Goal: Check status: Check status

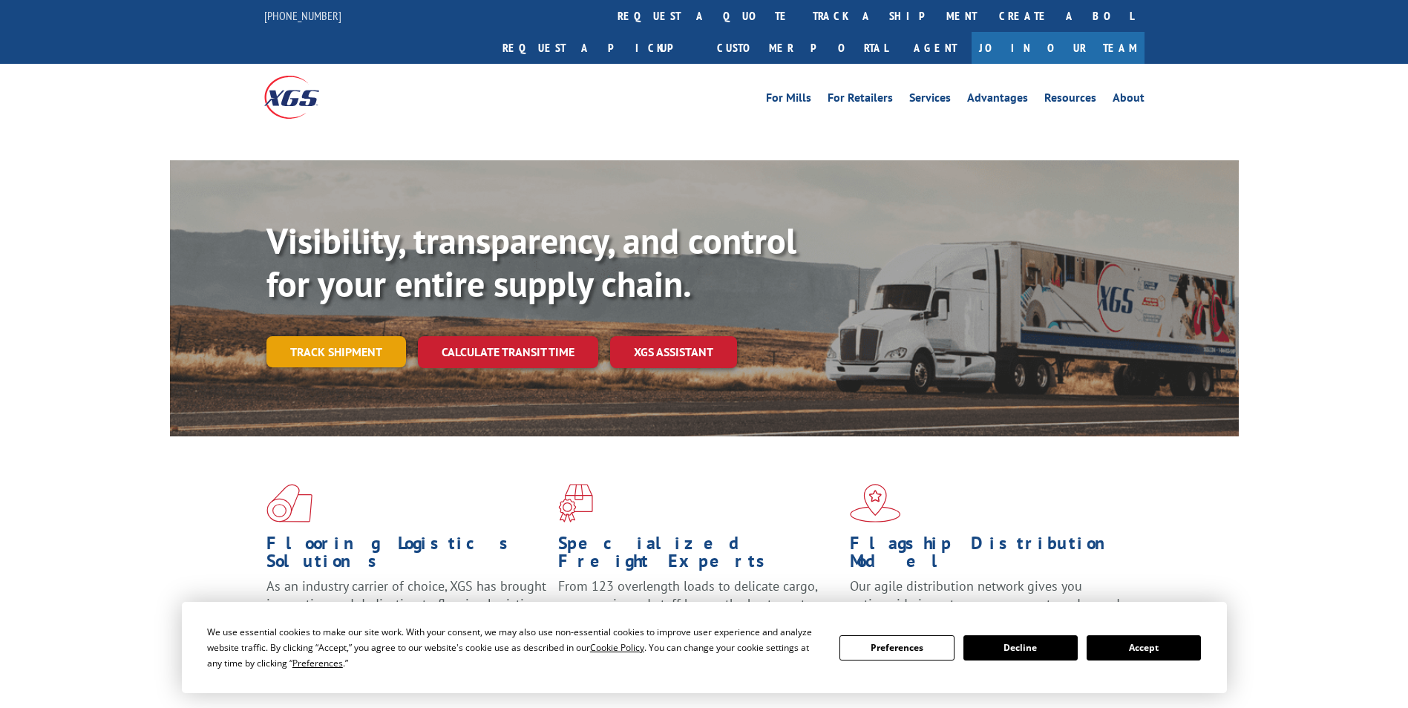
click at [317, 336] on link "Track shipment" at bounding box center [336, 351] width 140 height 31
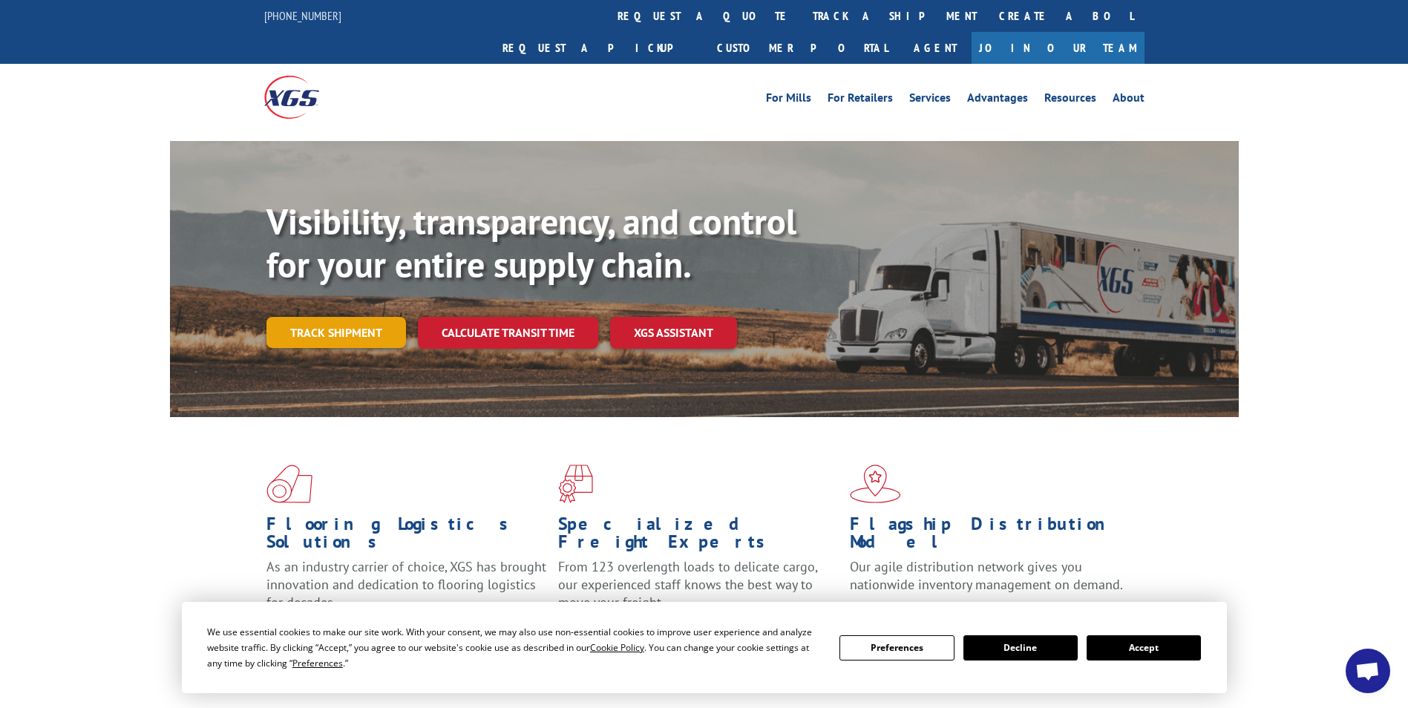
click at [327, 317] on link "Track shipment" at bounding box center [336, 332] width 140 height 31
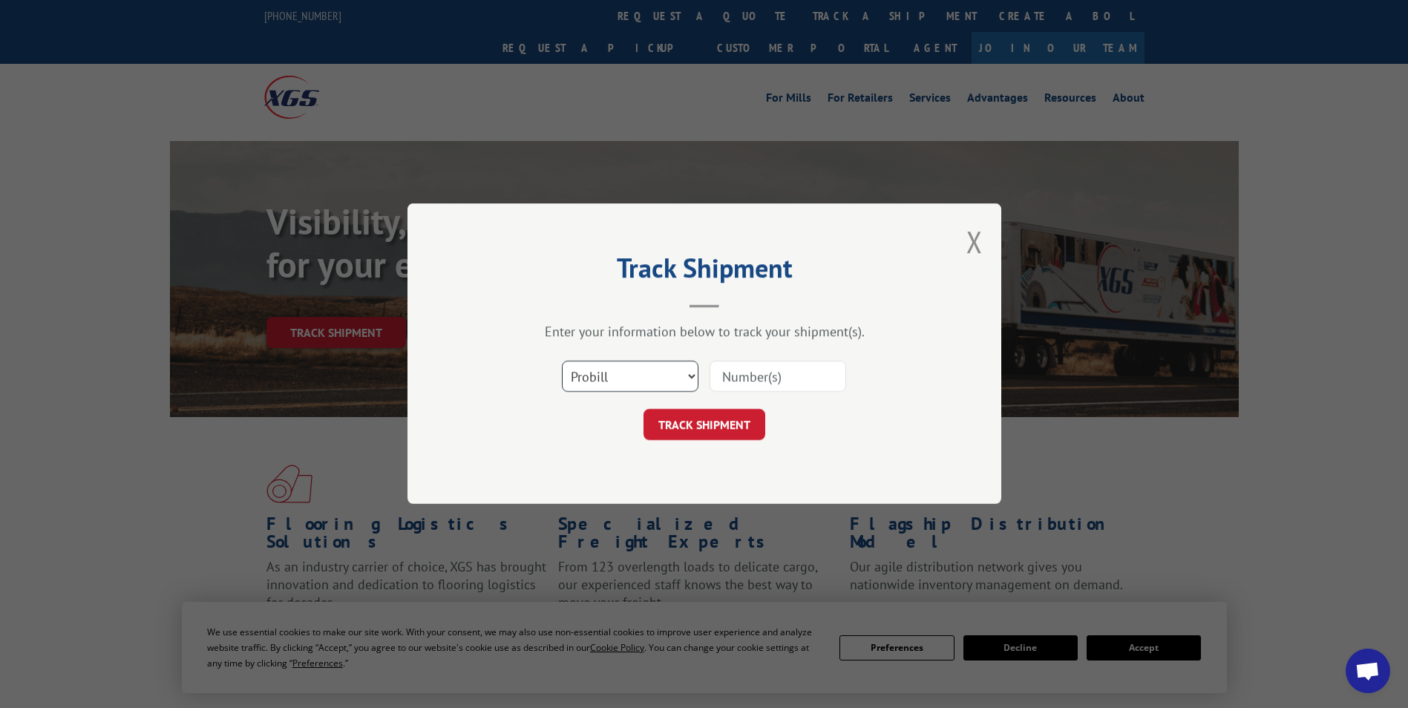
click at [597, 373] on select "Select category... Probill BOL PO" at bounding box center [630, 376] width 137 height 31
select select "bol"
click at [562, 361] on select "Select category... Probill BOL PO" at bounding box center [630, 376] width 137 height 31
click at [743, 385] on input at bounding box center [777, 376] width 137 height 31
type input "447996"
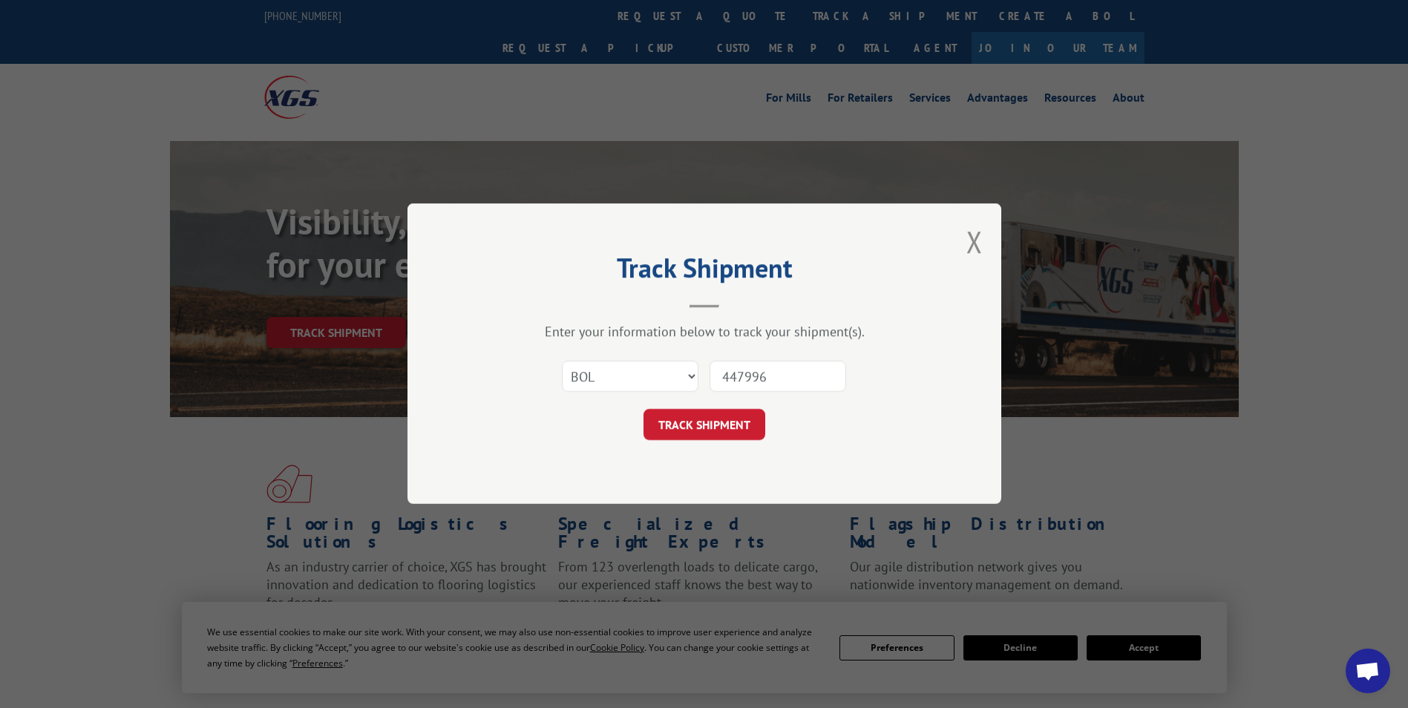
click button "TRACK SHIPMENT" at bounding box center [704, 425] width 122 height 31
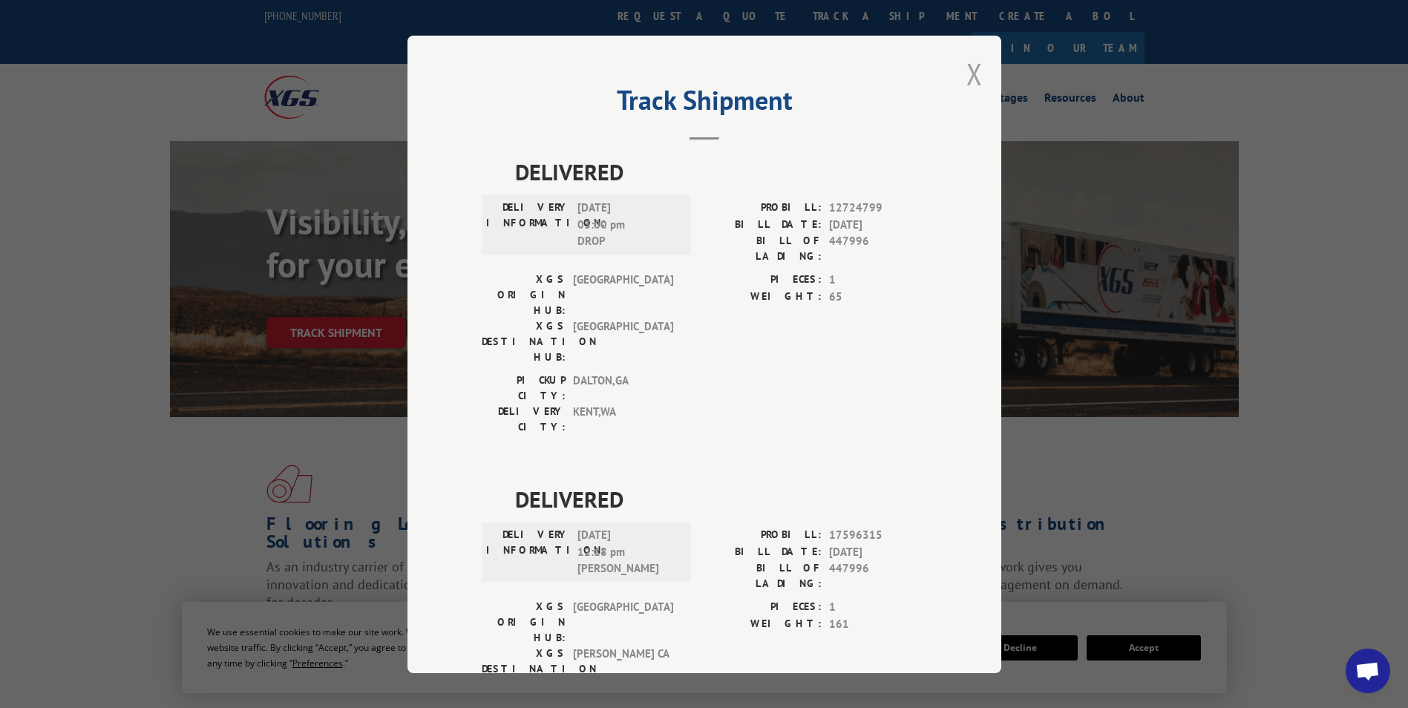
click at [970, 76] on button "Close modal" at bounding box center [974, 73] width 16 height 39
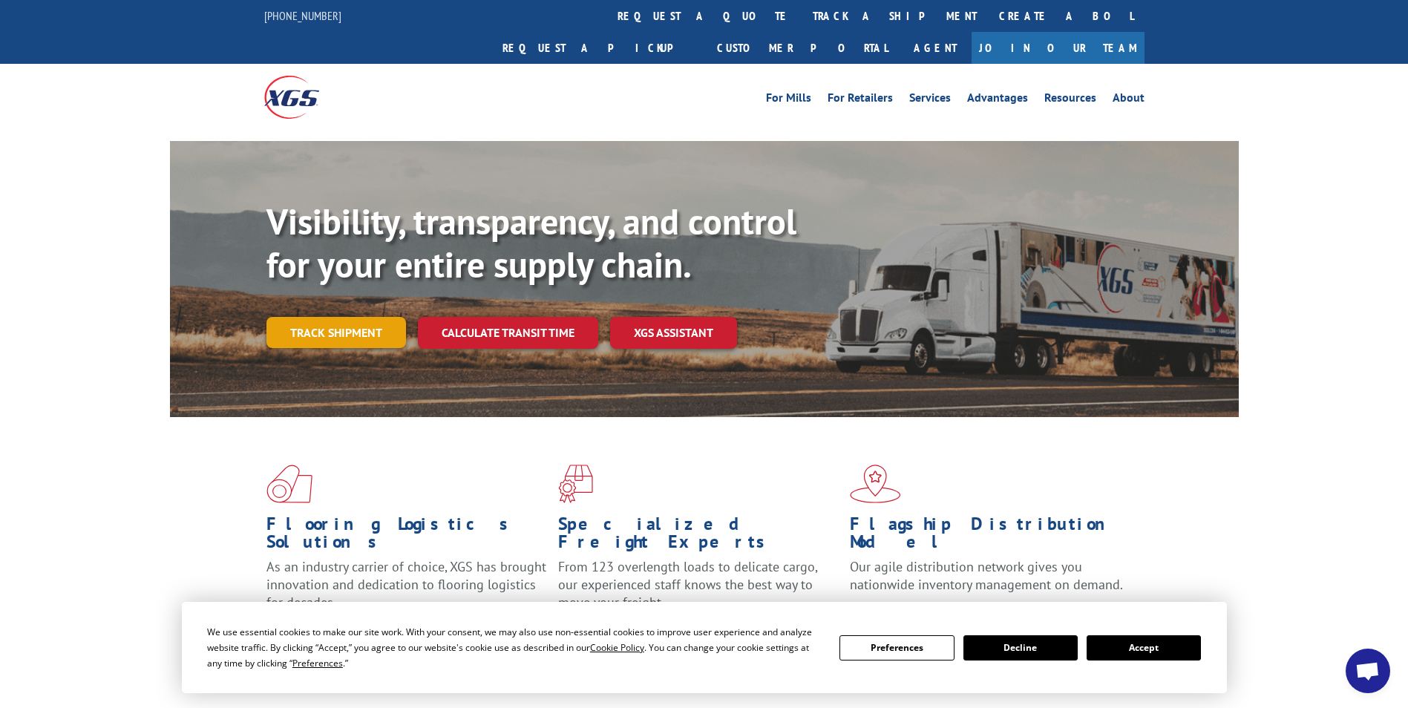
click at [327, 317] on link "Track shipment" at bounding box center [336, 332] width 140 height 31
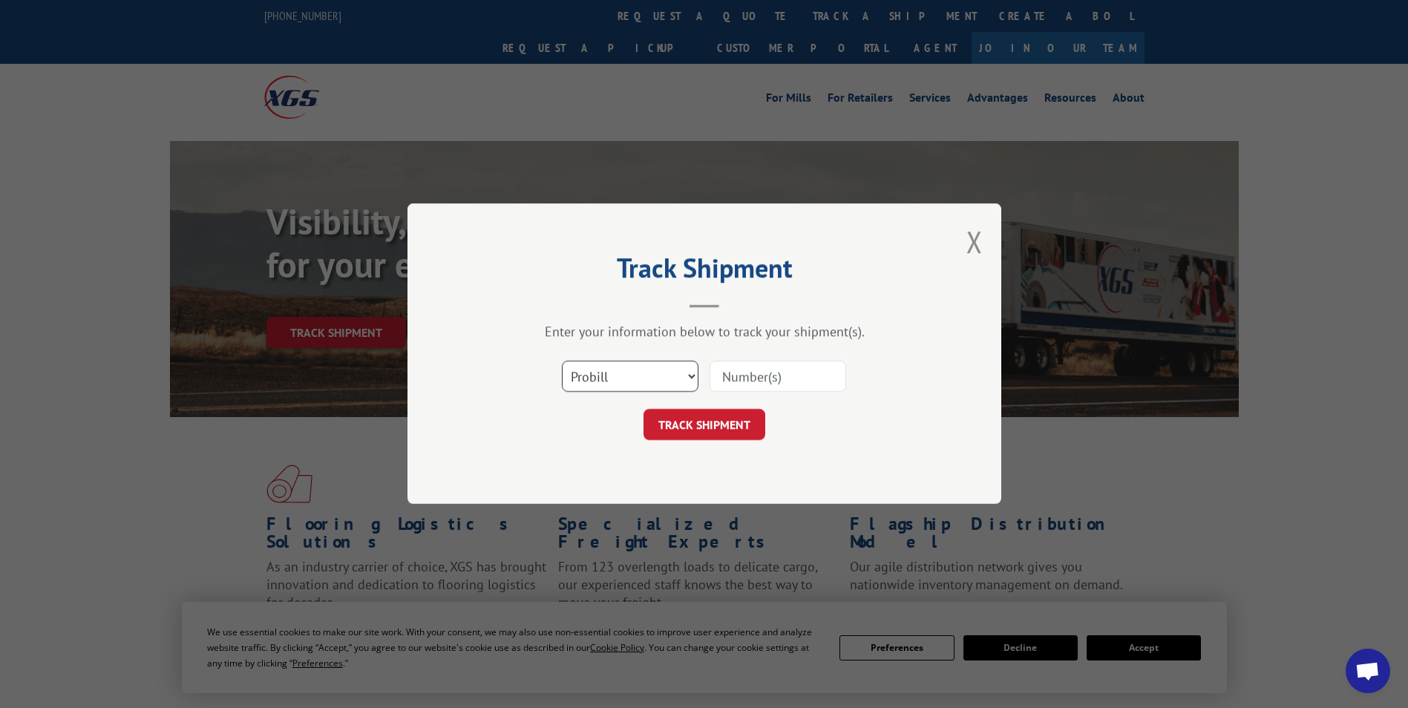
click at [594, 376] on select "Select category... Probill BOL PO" at bounding box center [630, 376] width 137 height 31
select select "bol"
click at [562, 361] on select "Select category... Probill BOL PO" at bounding box center [630, 376] width 137 height 31
click at [739, 386] on input at bounding box center [777, 376] width 137 height 31
type input "6027010"
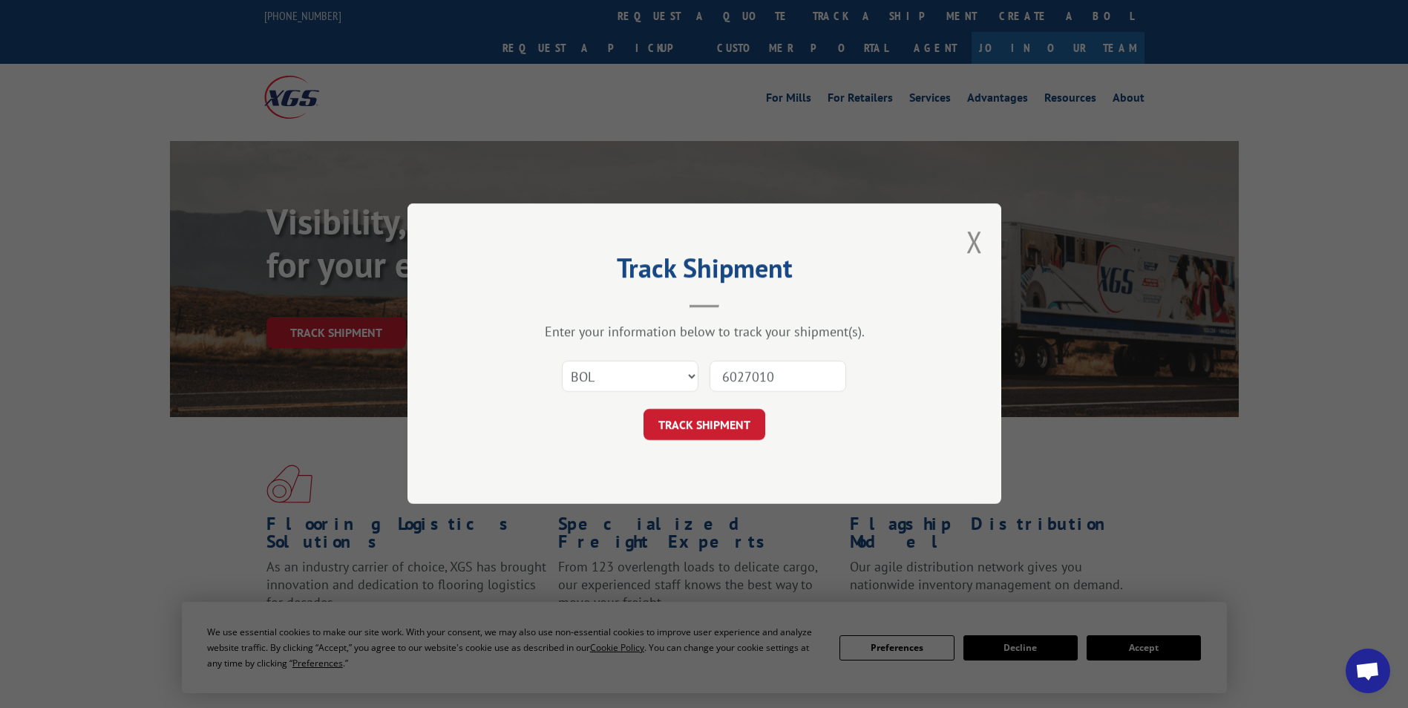
click button "TRACK SHIPMENT" at bounding box center [704, 425] width 122 height 31
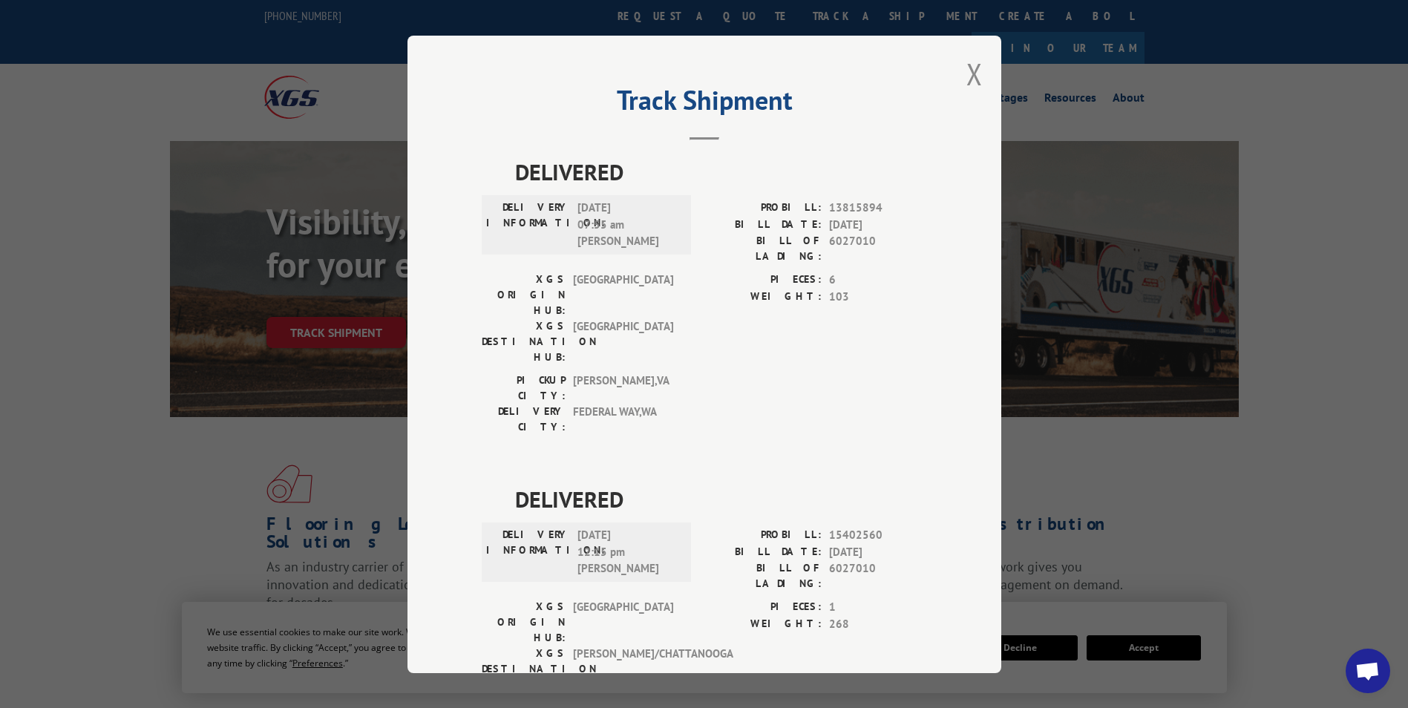
scroll to position [31, 0]
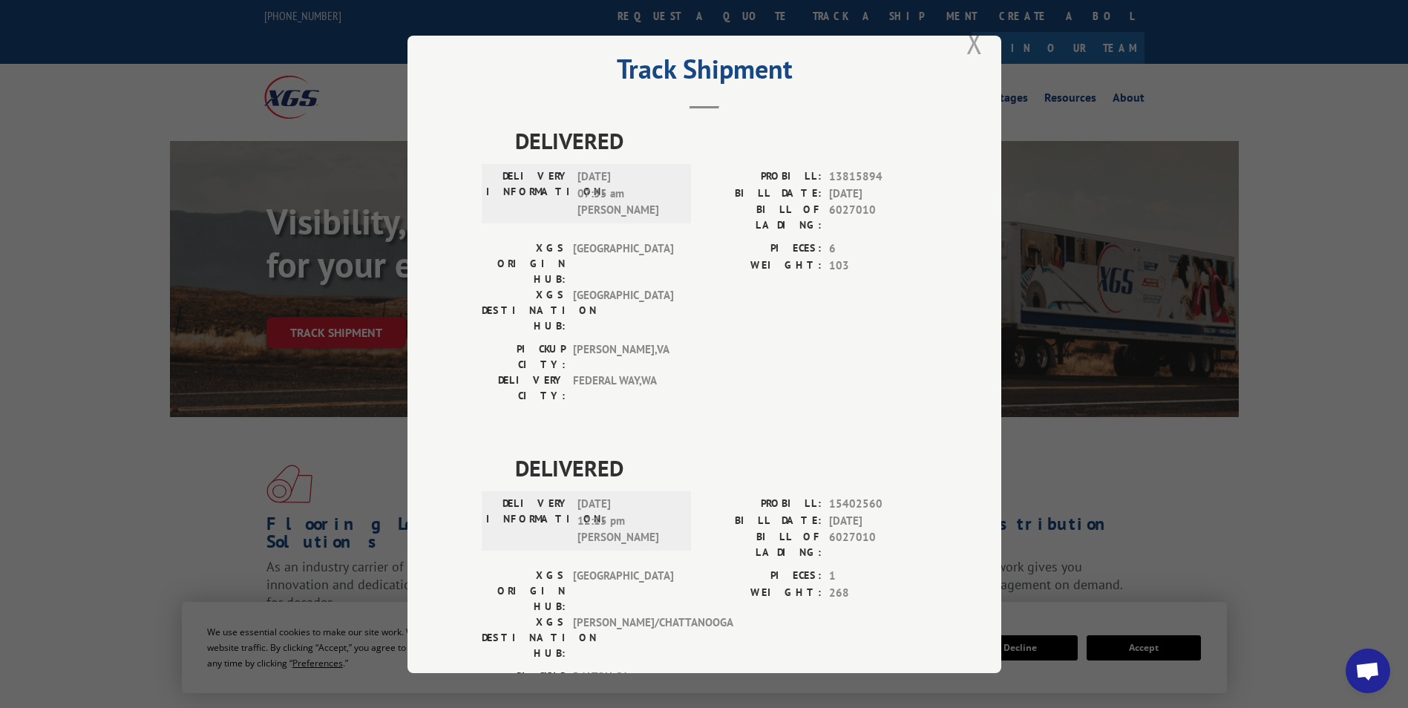
click at [966, 49] on button "Close modal" at bounding box center [974, 42] width 16 height 39
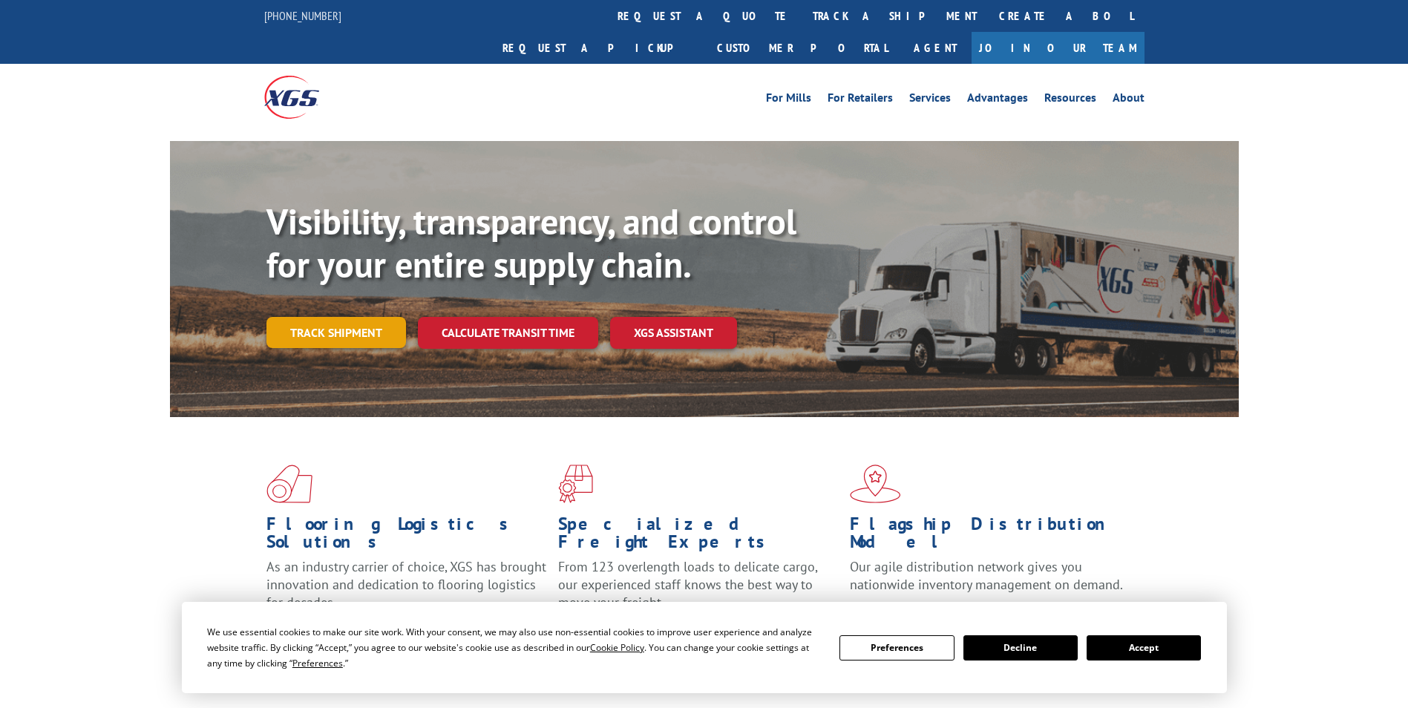
click at [350, 317] on link "Track shipment" at bounding box center [336, 332] width 140 height 31
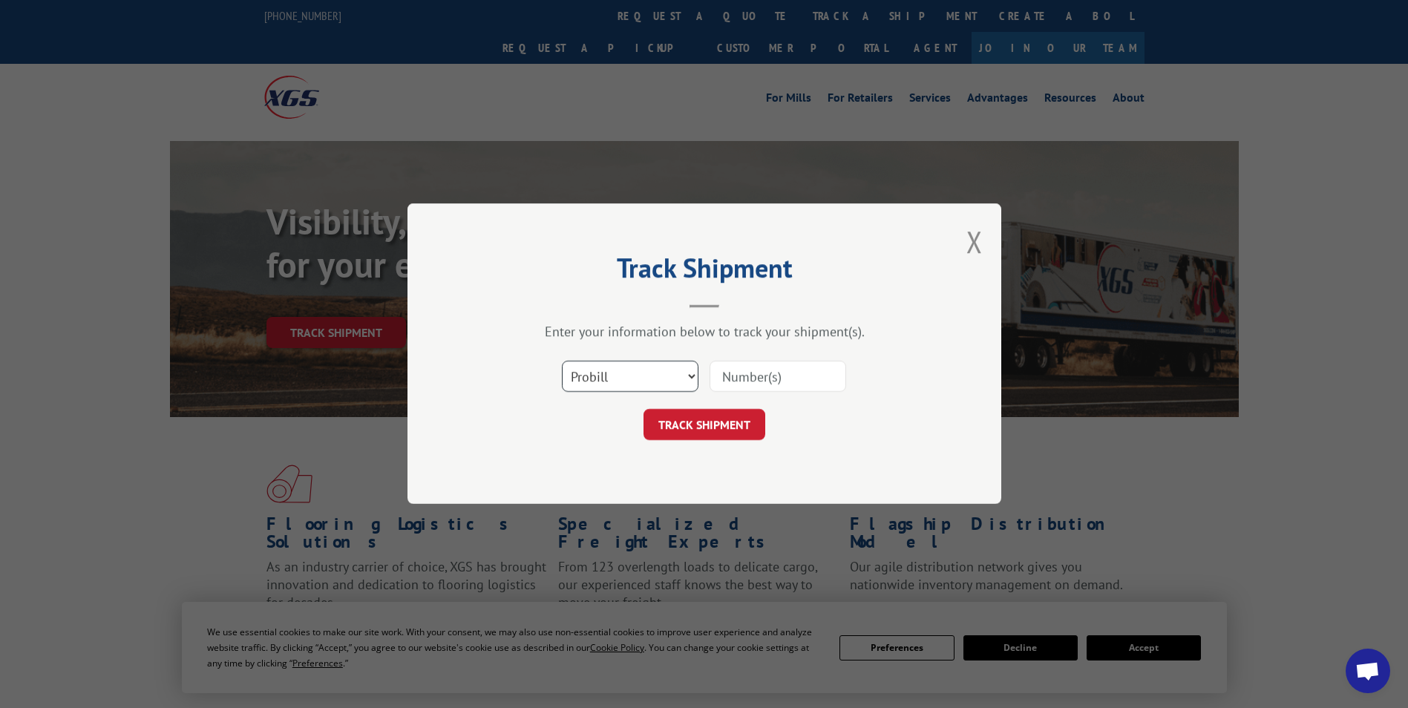
click at [619, 372] on select "Select category... Probill BOL PO" at bounding box center [630, 376] width 137 height 31
select select "bol"
click at [562, 361] on select "Select category... Probill BOL PO" at bounding box center [630, 376] width 137 height 31
click at [752, 379] on input at bounding box center [777, 376] width 137 height 31
type input "6072786"
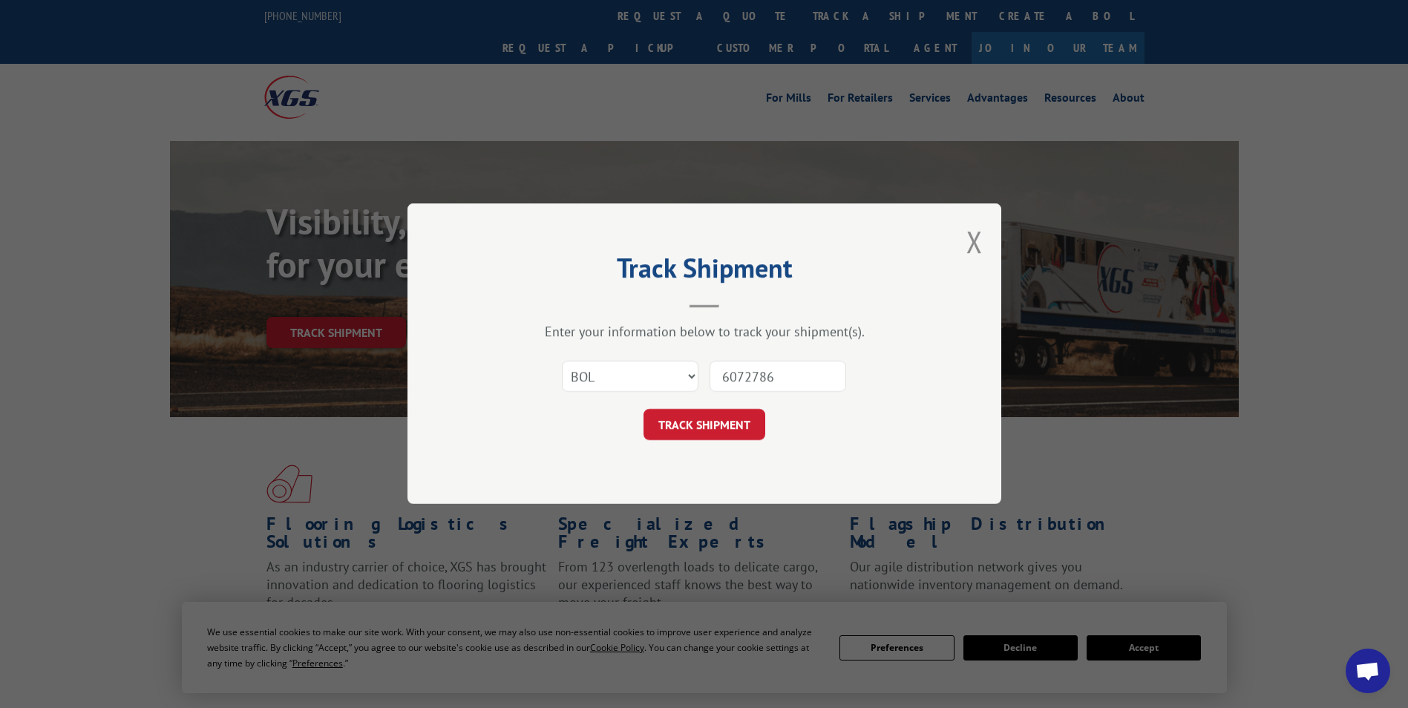
click at [643, 410] on button "TRACK SHIPMENT" at bounding box center [704, 425] width 122 height 31
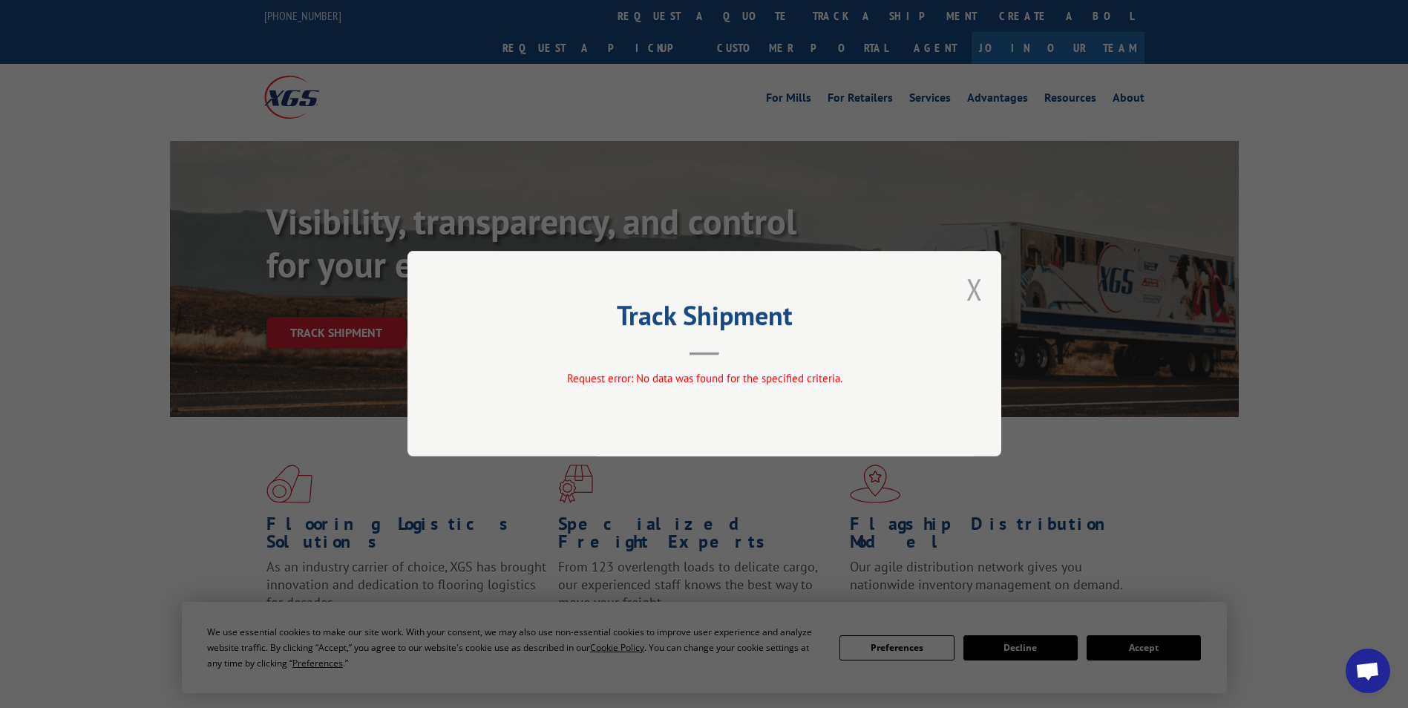
click at [982, 283] on button "Close modal" at bounding box center [974, 288] width 16 height 39
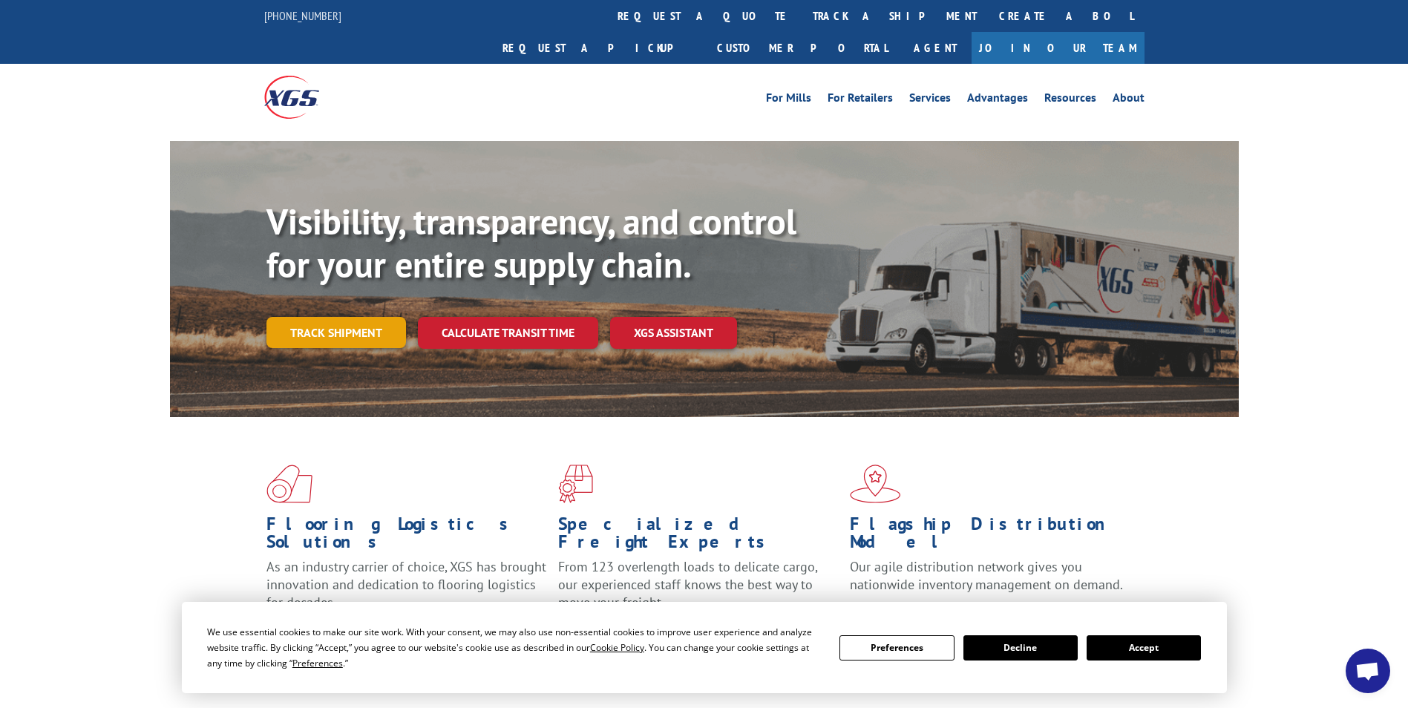
click at [360, 317] on link "Track shipment" at bounding box center [336, 332] width 140 height 31
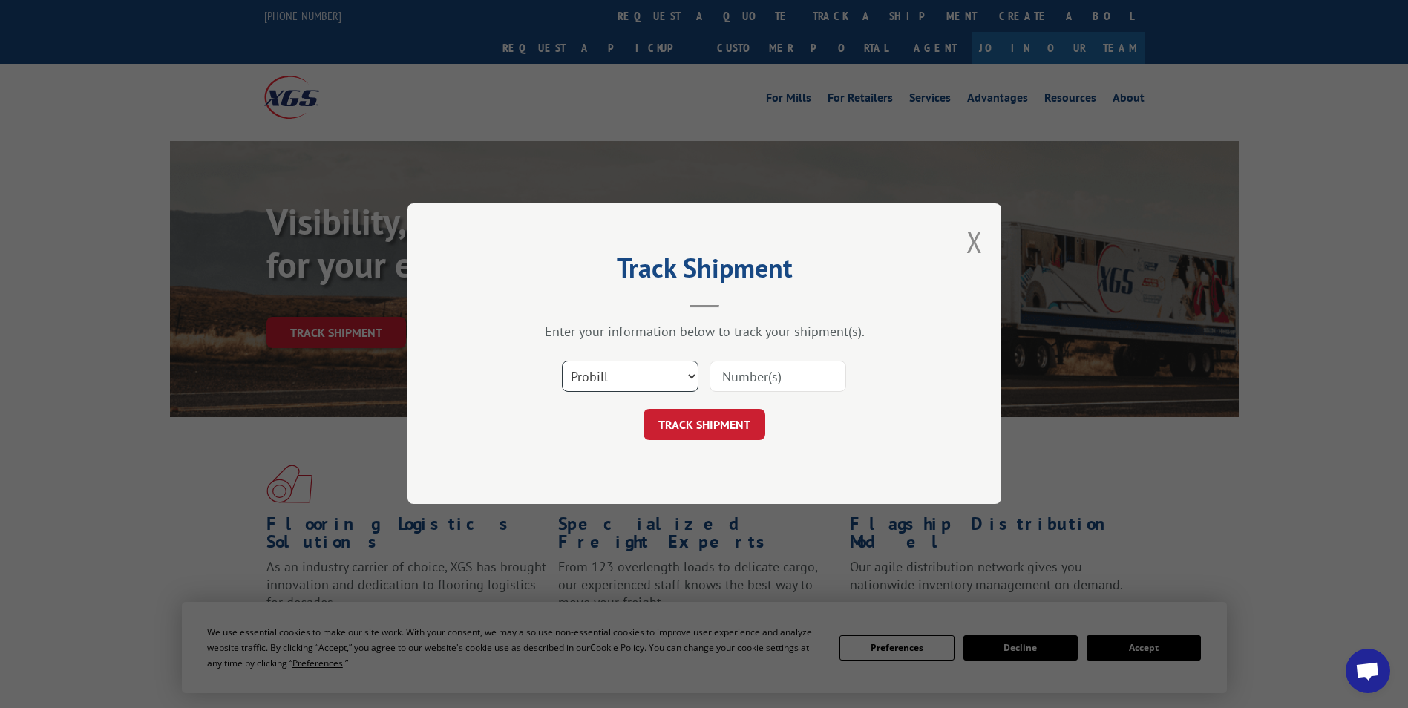
click at [581, 377] on select "Select category... Probill BOL PO" at bounding box center [630, 376] width 137 height 31
select select "bol"
click at [562, 361] on select "Select category... Probill BOL PO" at bounding box center [630, 376] width 137 height 31
click at [761, 376] on input at bounding box center [777, 376] width 137 height 31
type input "6042786"
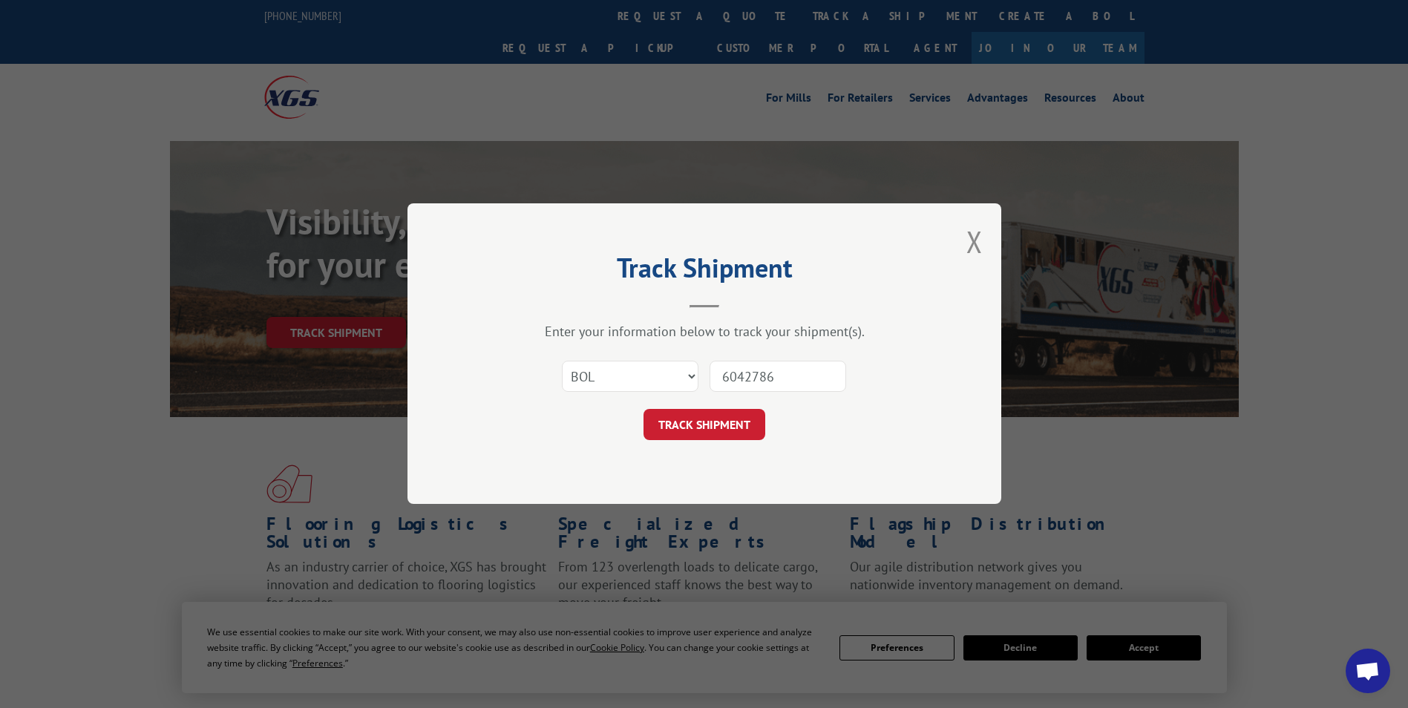
click at [643, 410] on button "TRACK SHIPMENT" at bounding box center [704, 425] width 122 height 31
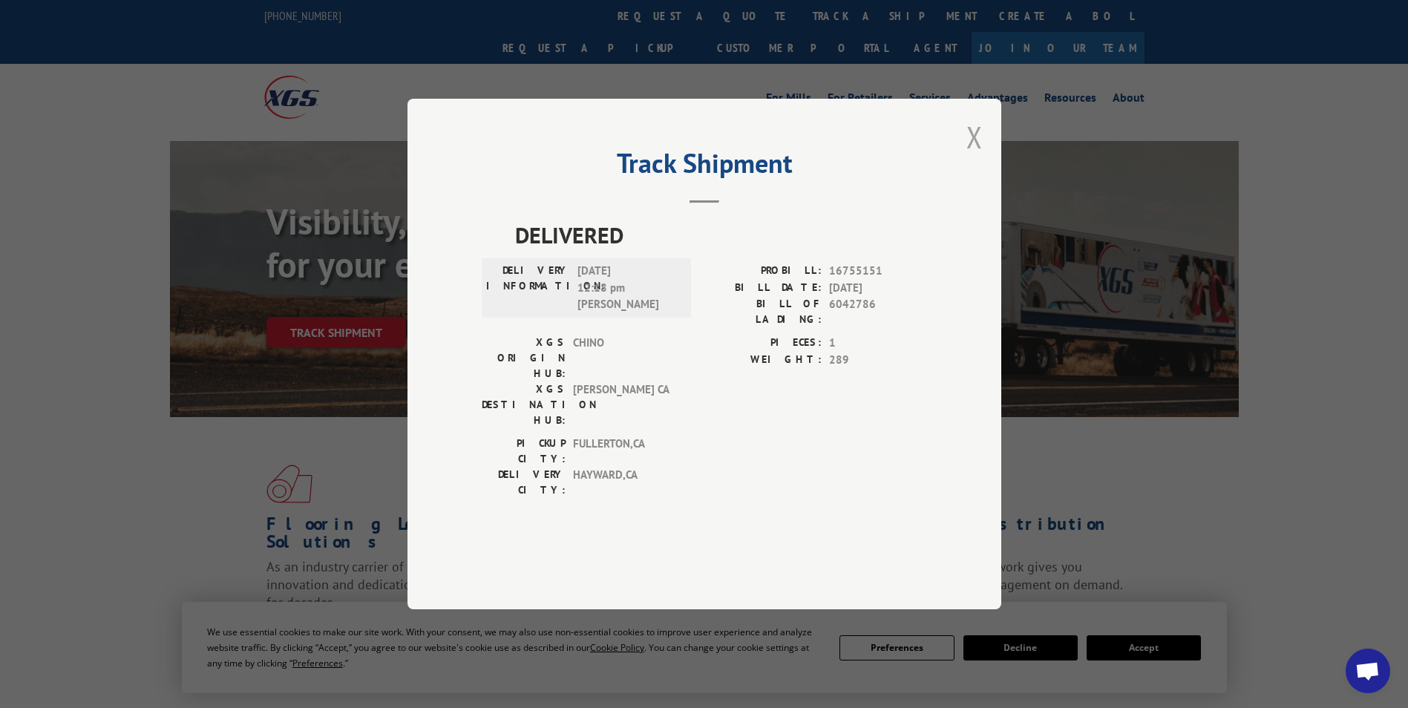
click at [968, 157] on button "Close modal" at bounding box center [974, 136] width 16 height 39
